Goal: Navigation & Orientation: Find specific page/section

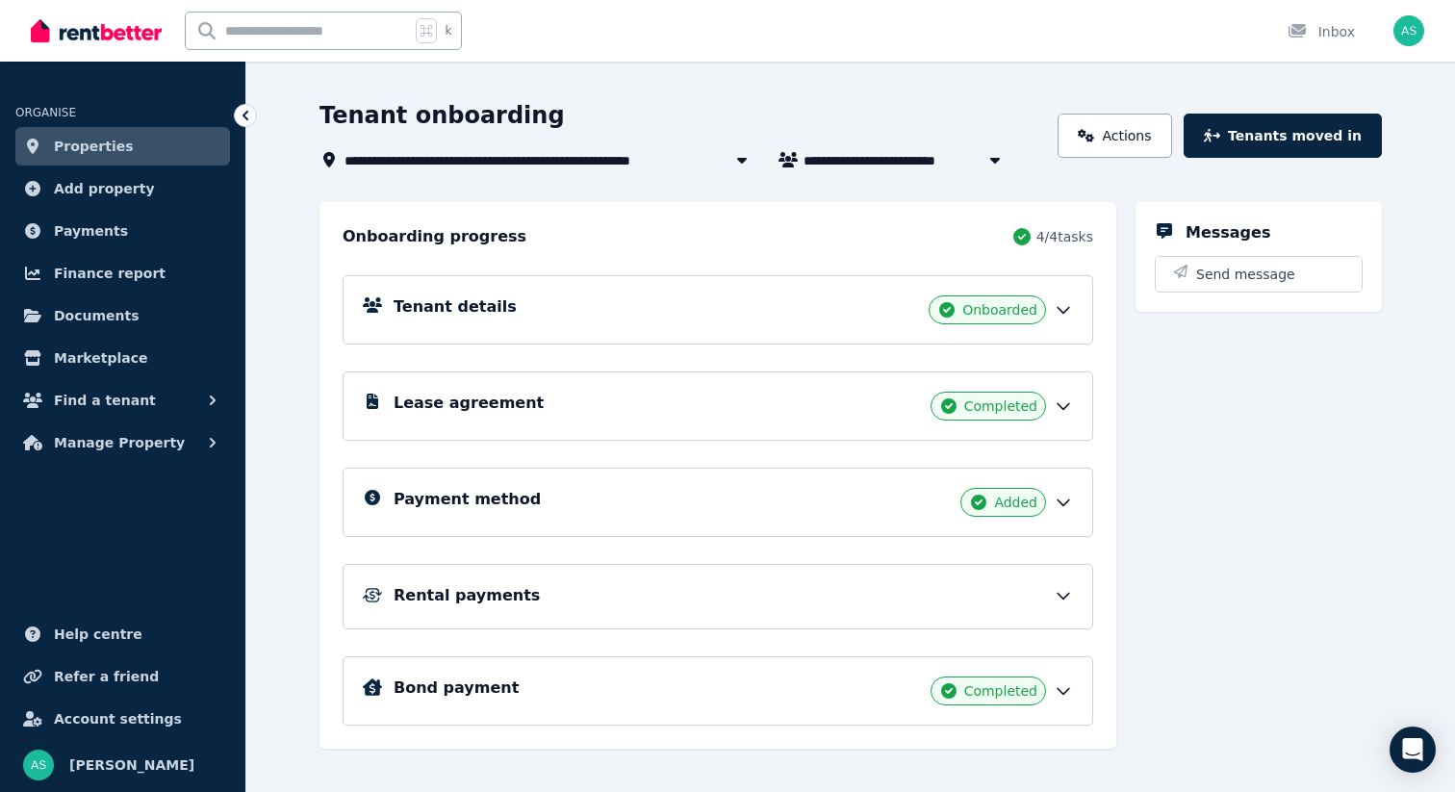
scroll to position [99, 0]
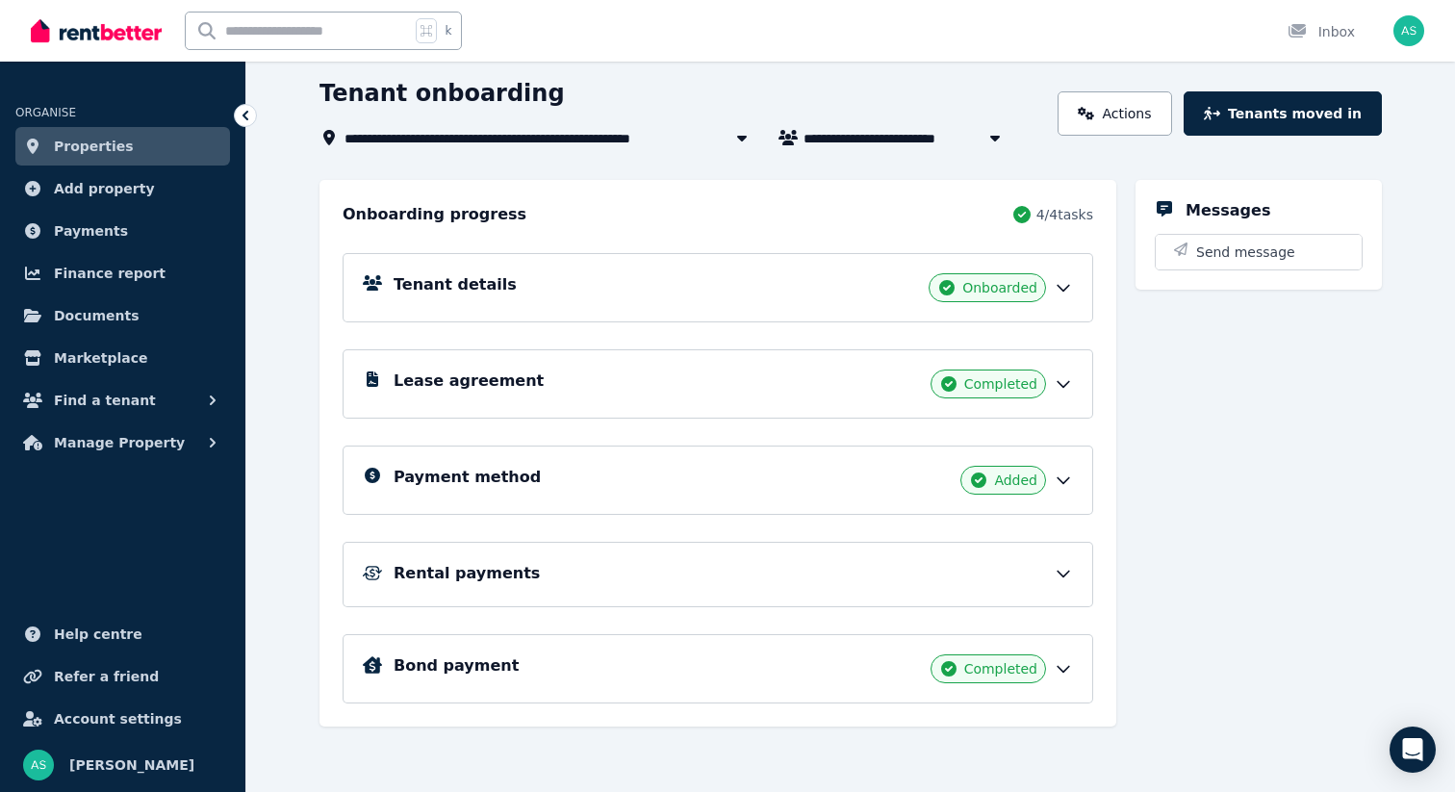
click at [1062, 581] on icon at bounding box center [1063, 573] width 19 height 19
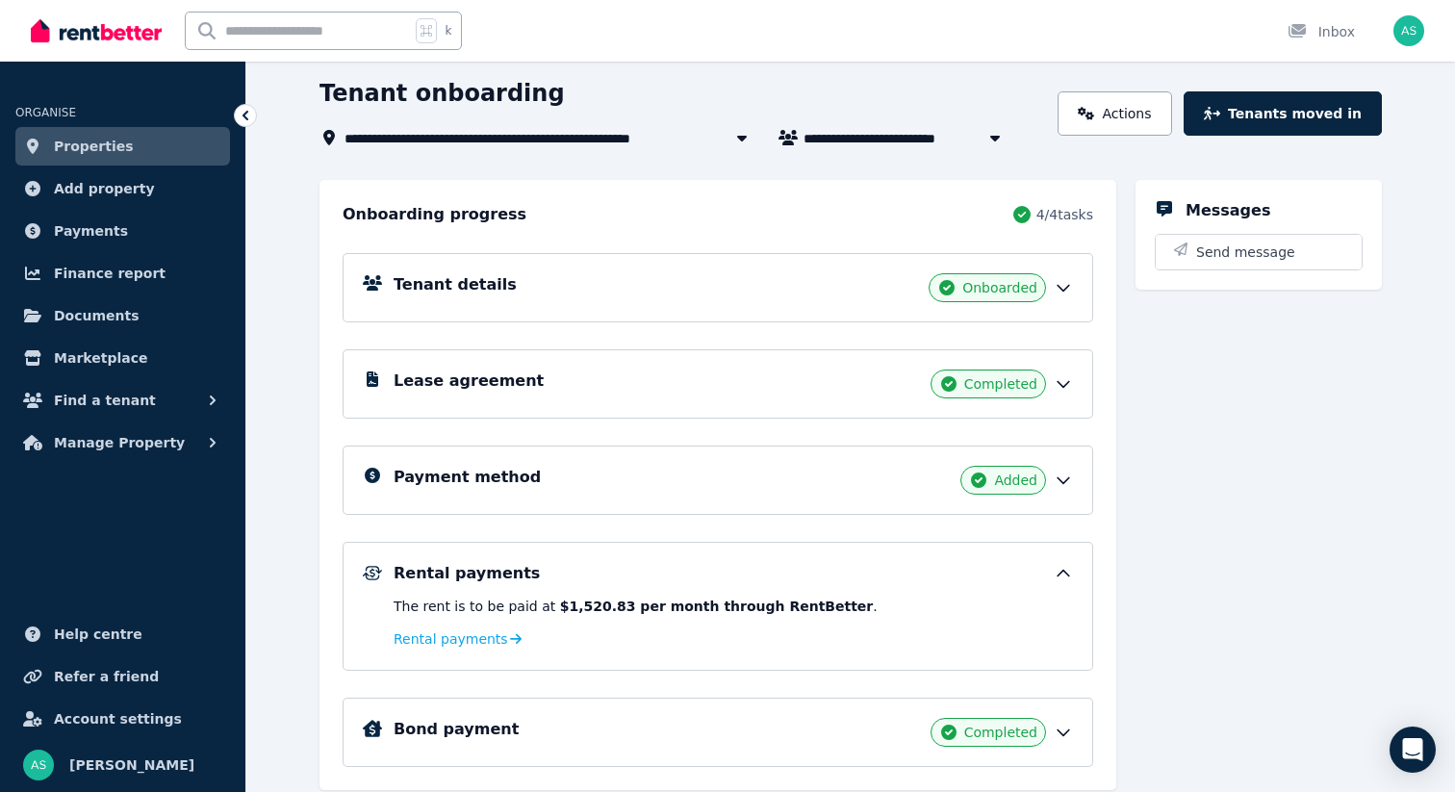
scroll to position [0, 0]
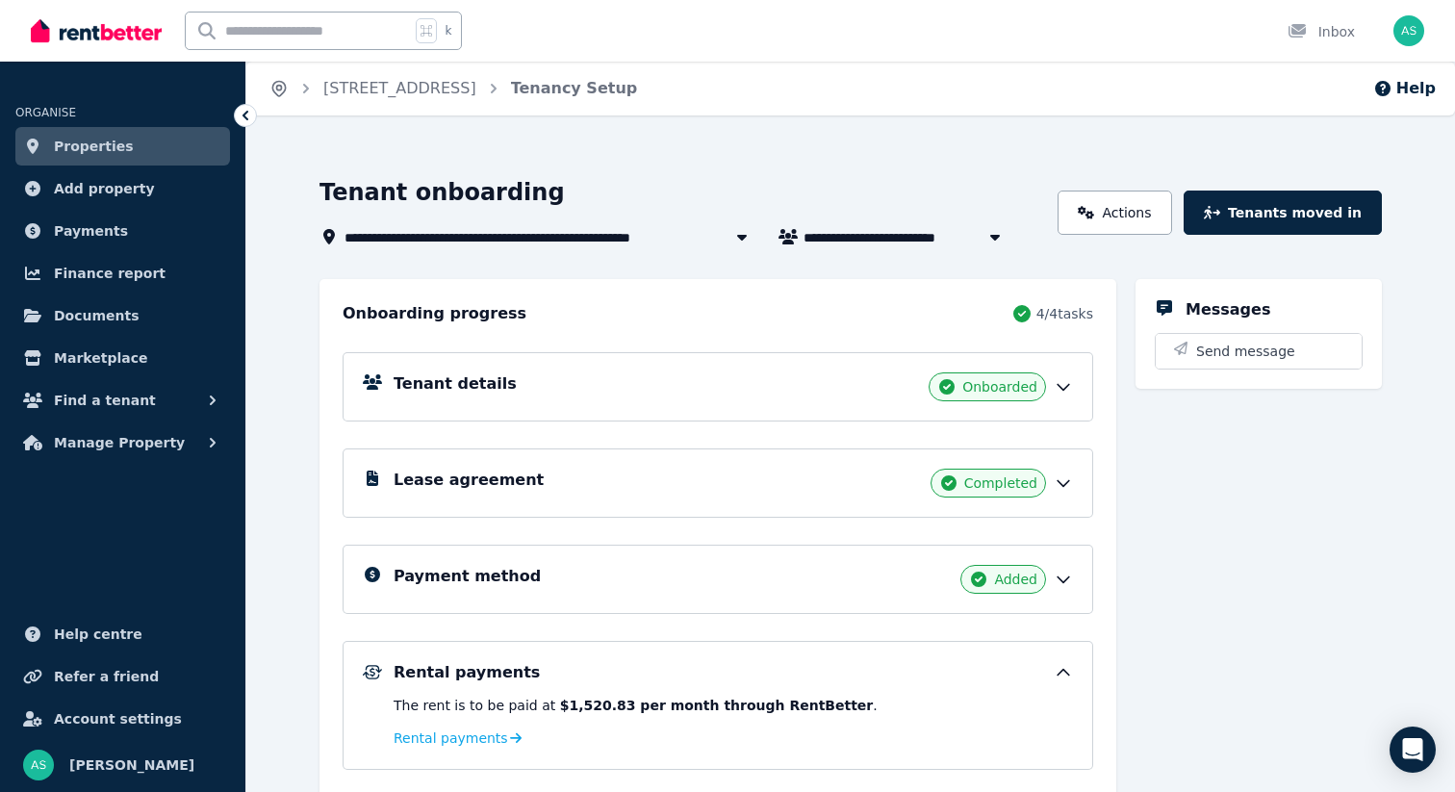
click at [281, 90] on icon "Breadcrumb" at bounding box center [279, 88] width 19 height 19
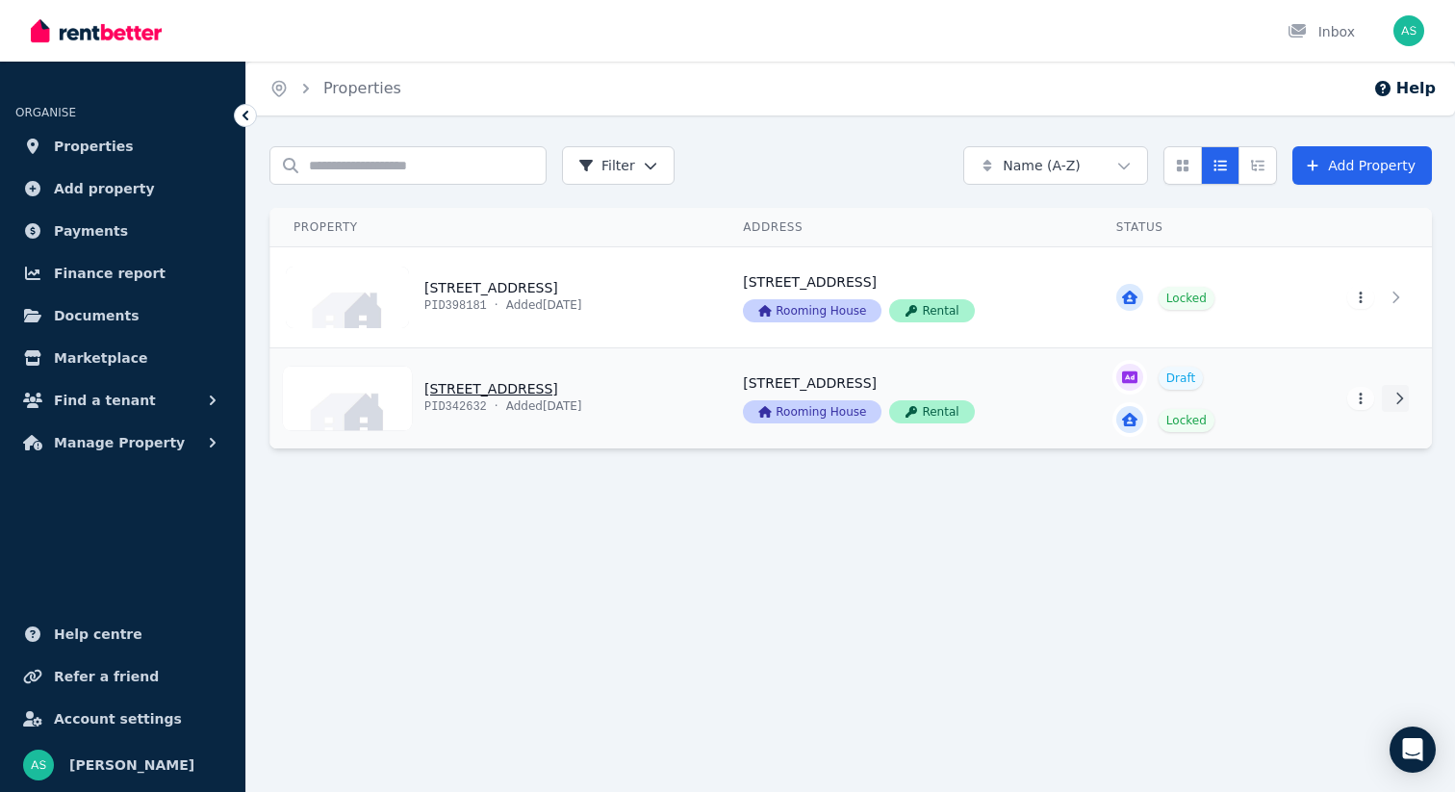
click at [1400, 396] on icon at bounding box center [1400, 399] width 7 height 12
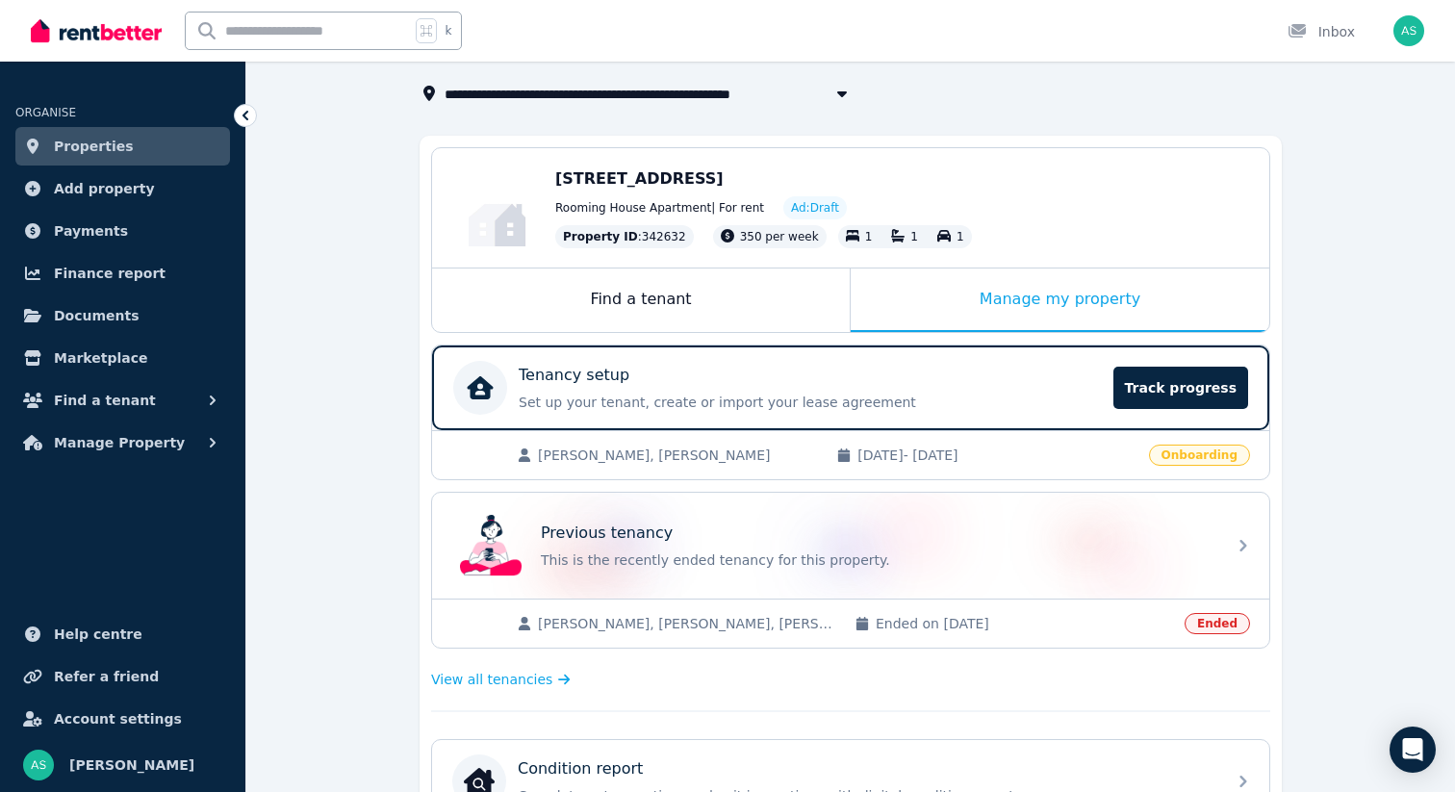
scroll to position [120, 0]
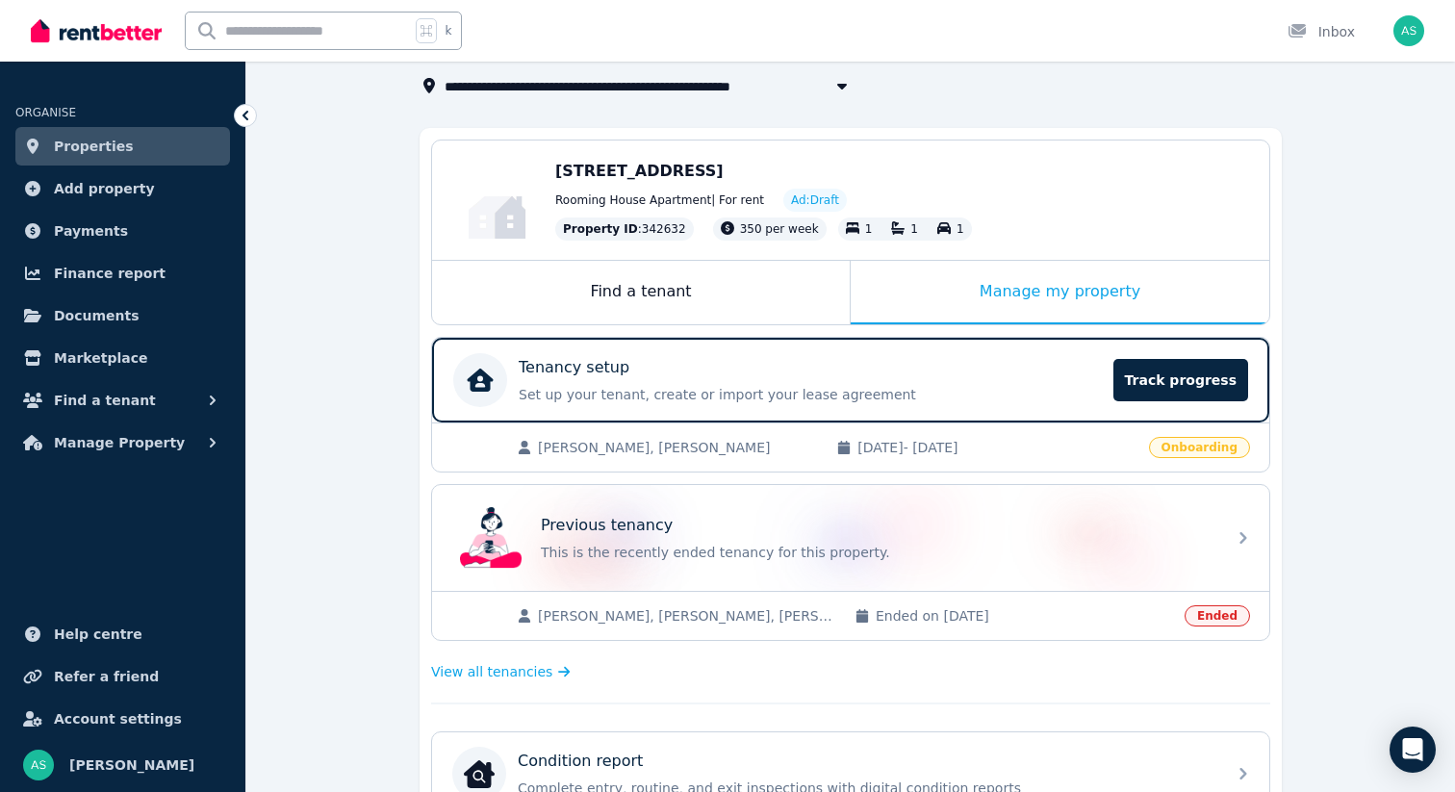
click at [1219, 448] on span "Onboarding" at bounding box center [1199, 447] width 101 height 21
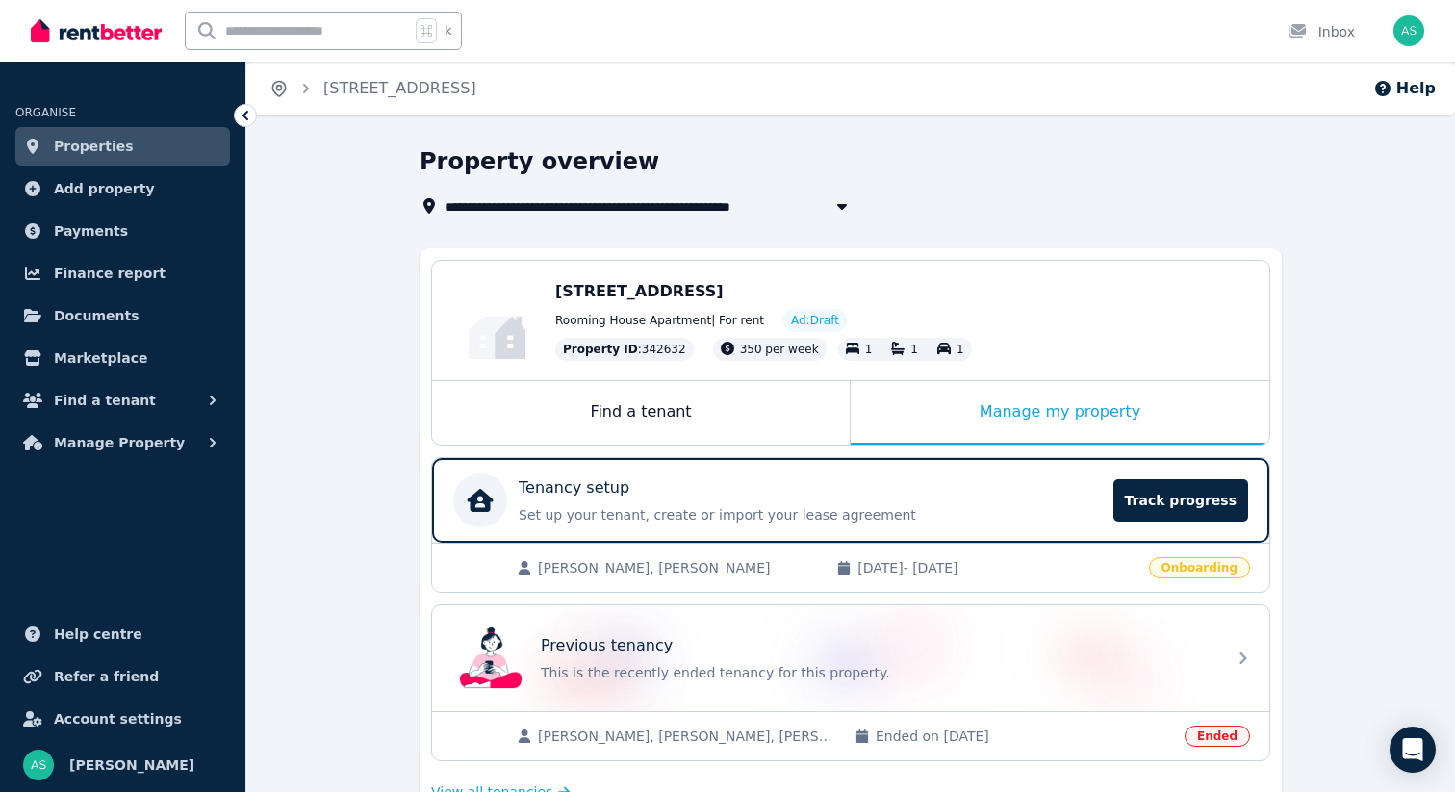
click at [272, 90] on icon "Breadcrumb" at bounding box center [278, 89] width 13 height 14
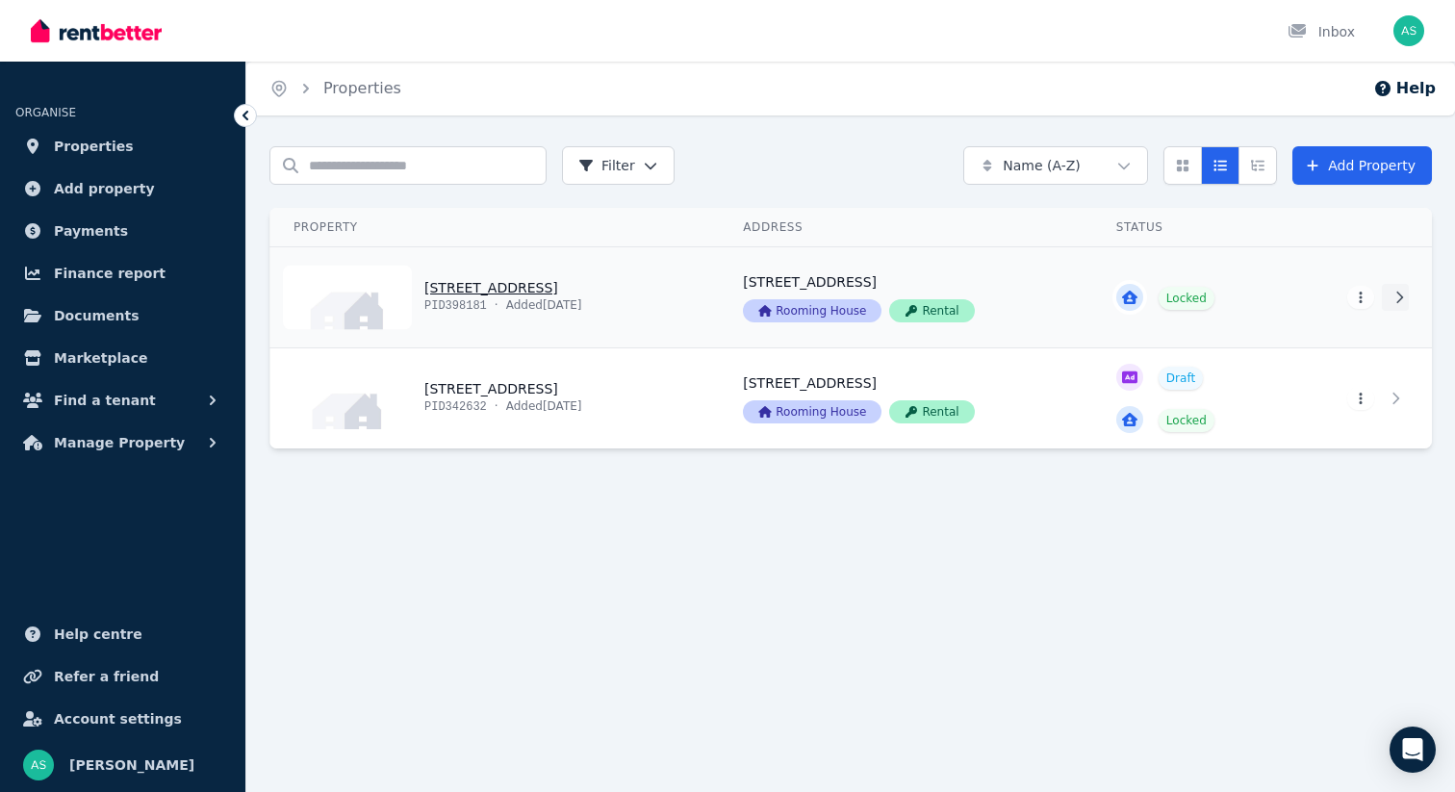
click at [1398, 300] on icon at bounding box center [1399, 297] width 19 height 13
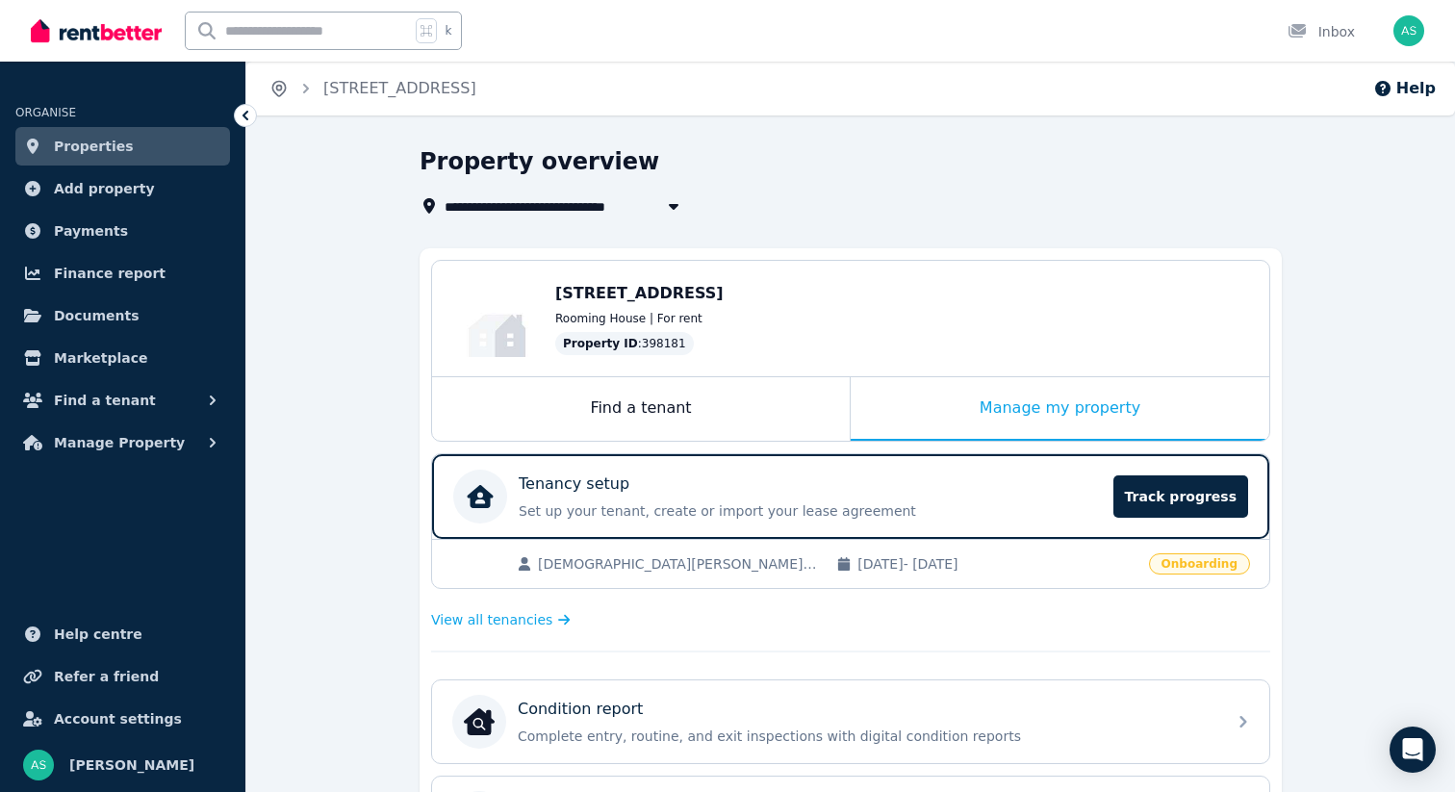
click at [280, 87] on icon "Breadcrumb" at bounding box center [279, 88] width 19 height 19
